Goal: Find specific page/section: Find specific page/section

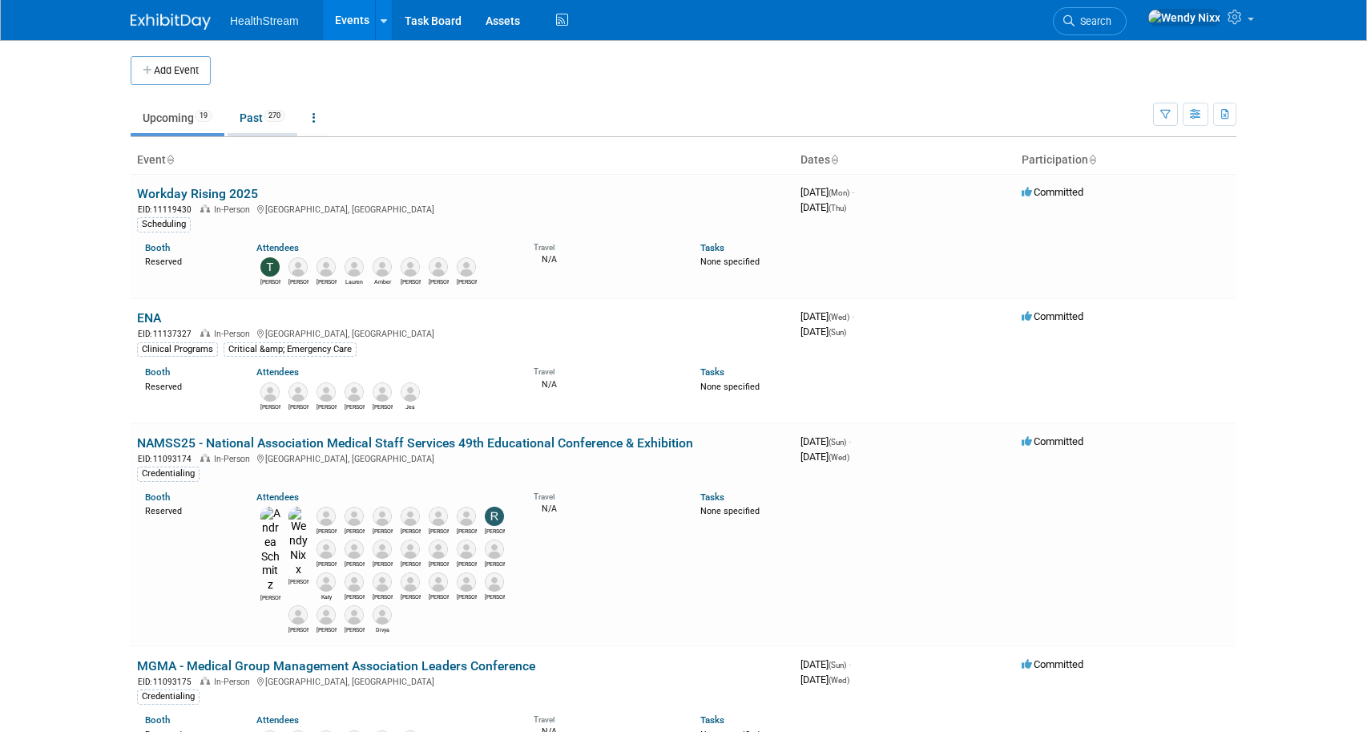
click at [257, 115] on link "Past 270" at bounding box center [263, 118] width 70 height 30
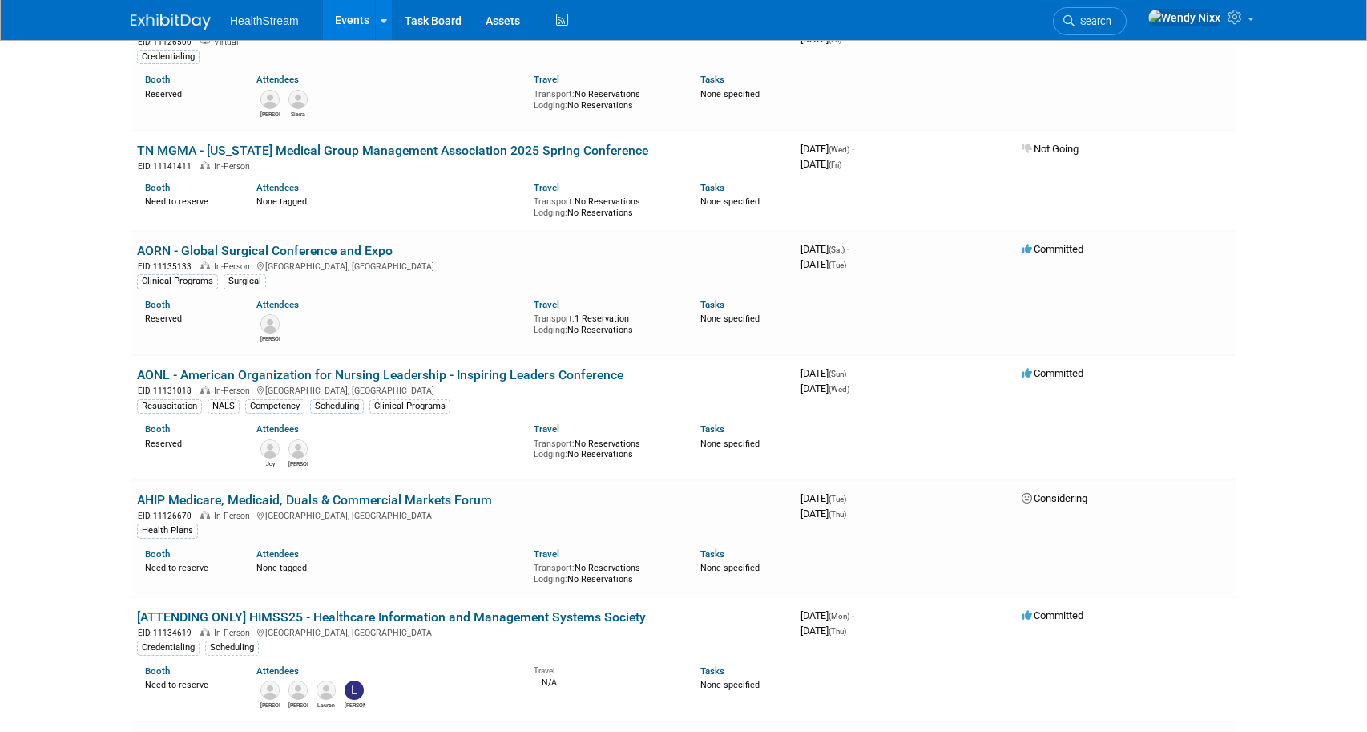
scroll to position [4247, 0]
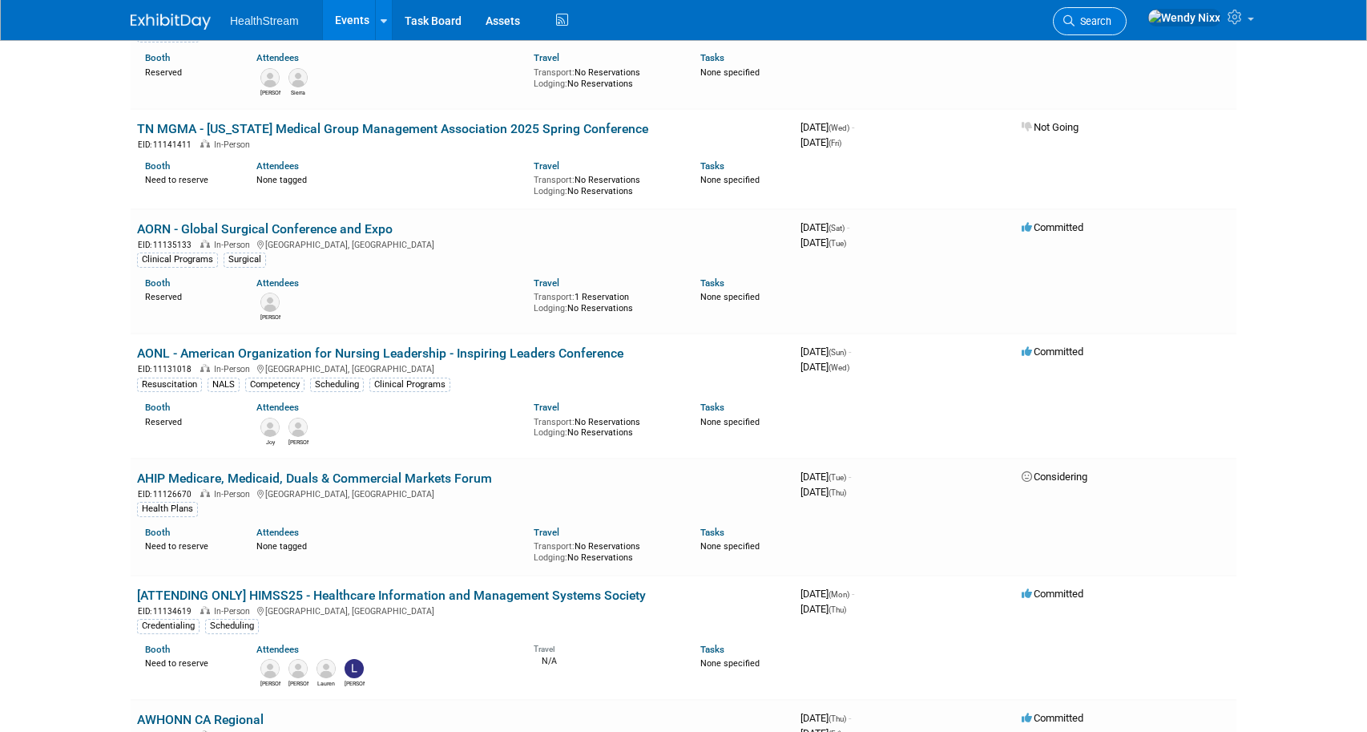
click at [1111, 15] on span "Search" at bounding box center [1092, 21] width 37 height 12
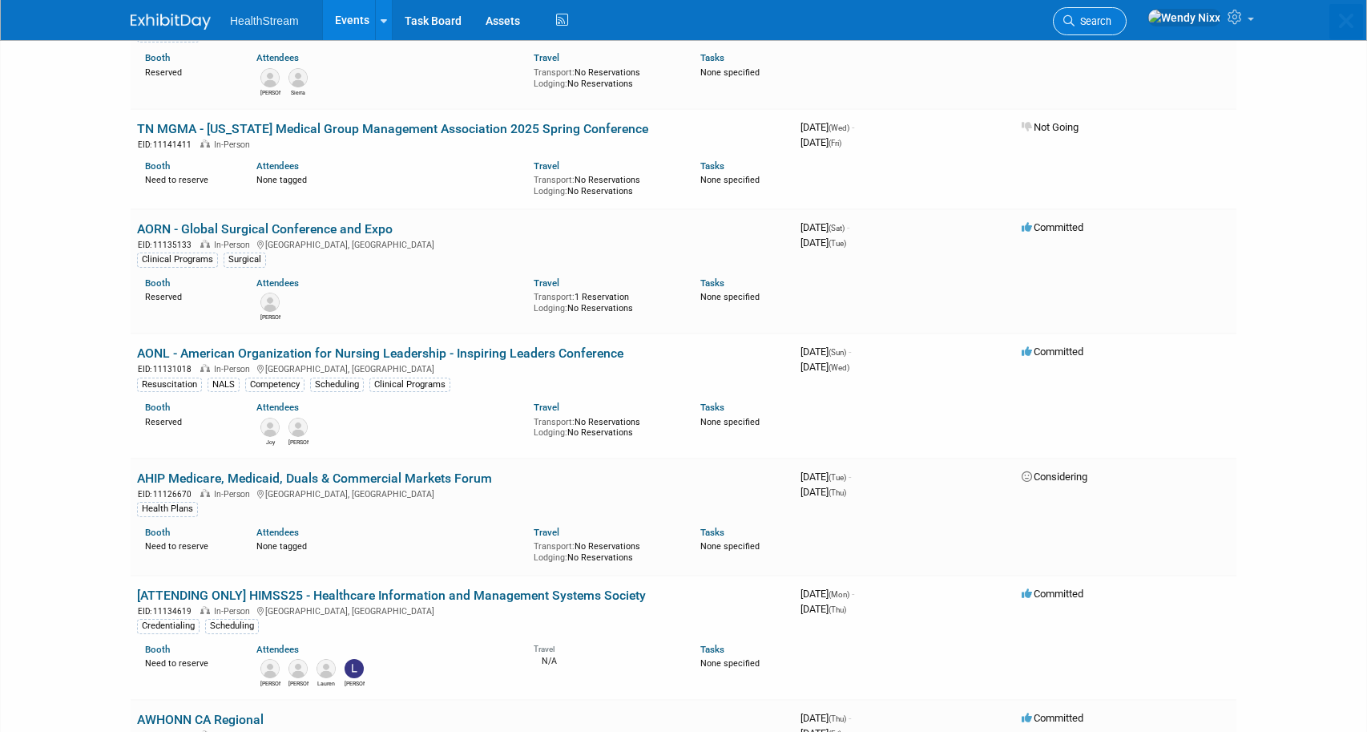
scroll to position [0, 0]
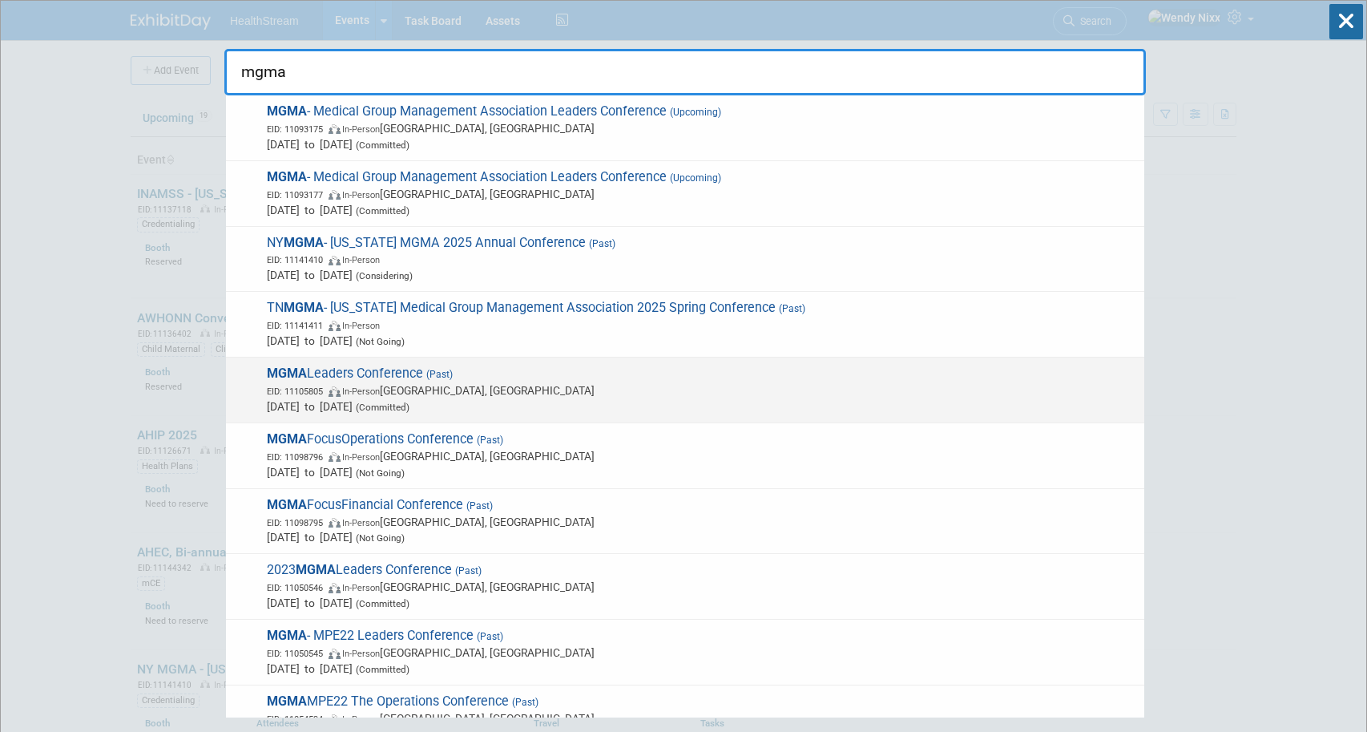
type input "mgma"
click at [393, 371] on span "MGMA Leaders Conference (Past) EID: 11105805 In-Person Denver, CO Oct 6, 2024 t…" at bounding box center [699, 389] width 874 height 49
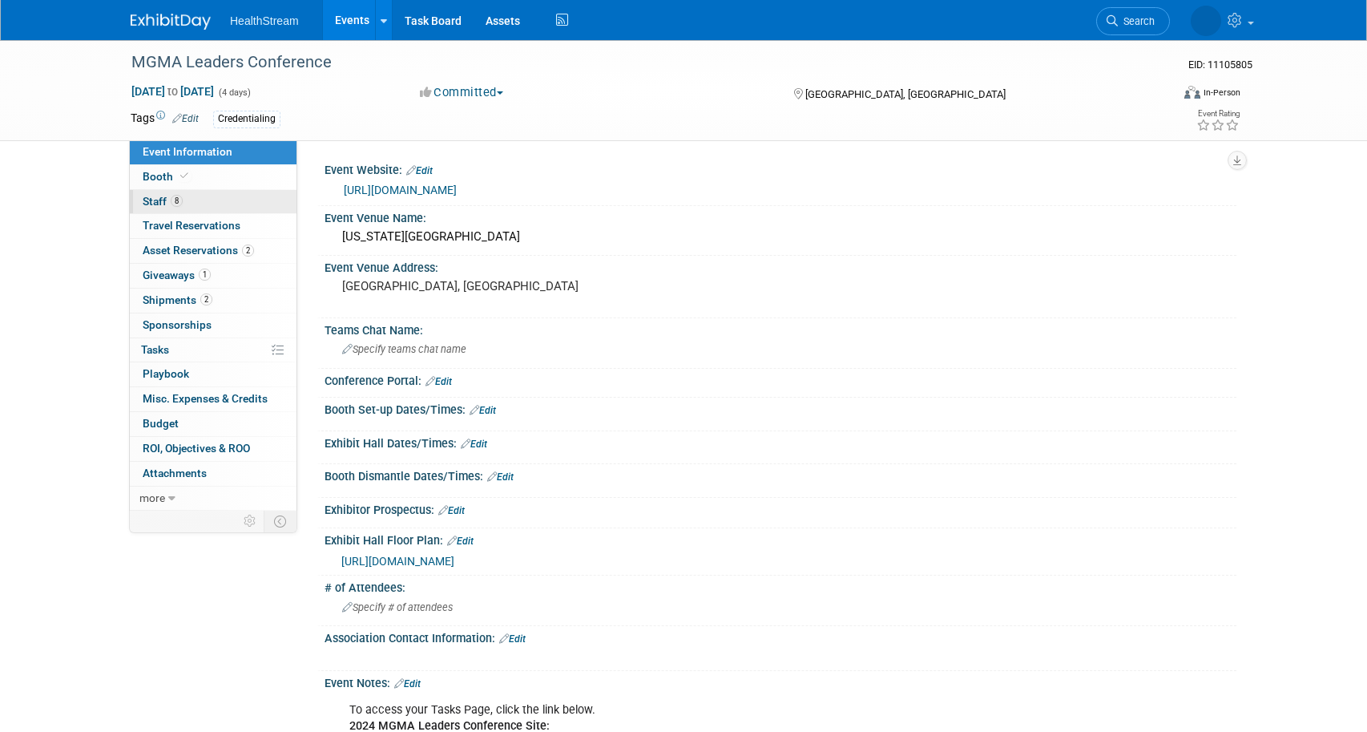
click at [155, 198] on span "Staff 8" at bounding box center [163, 201] width 40 height 13
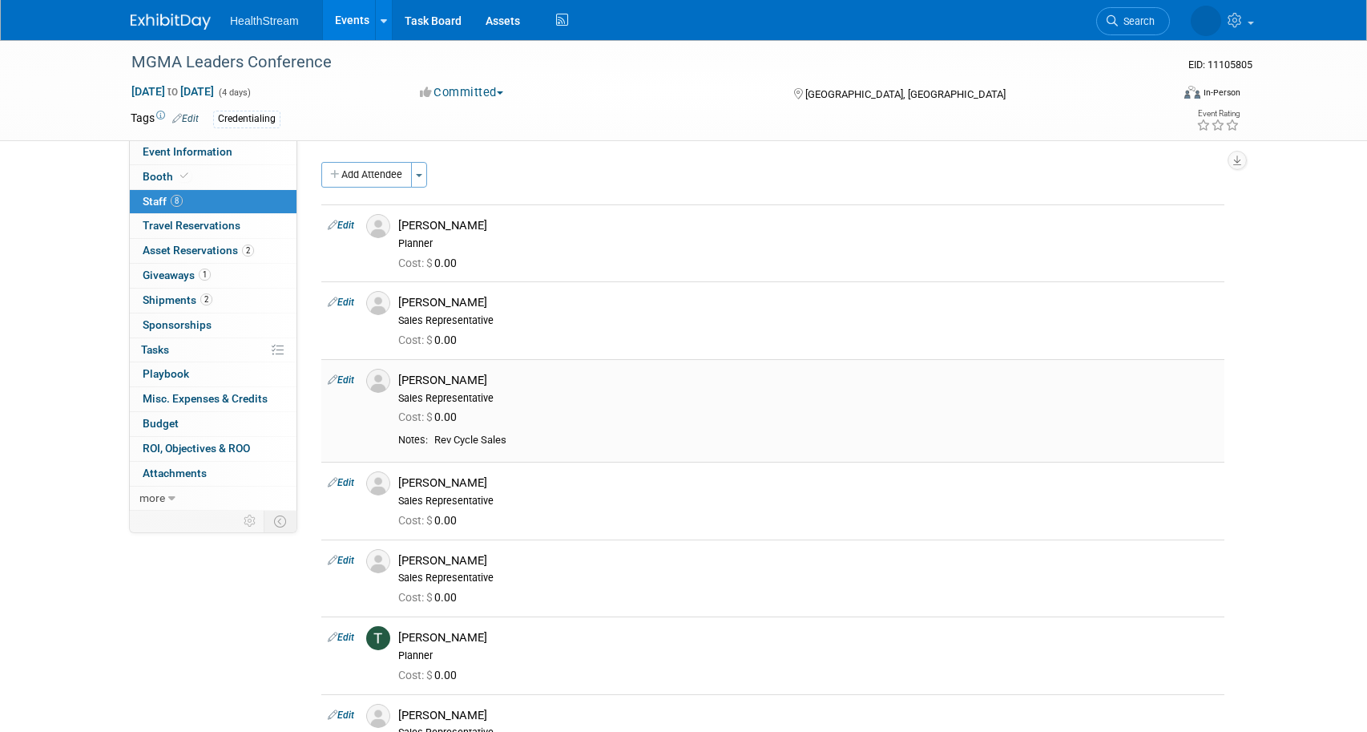
click at [436, 383] on div "[PERSON_NAME]" at bounding box center [808, 380] width 820 height 15
